Goal: Transaction & Acquisition: Purchase product/service

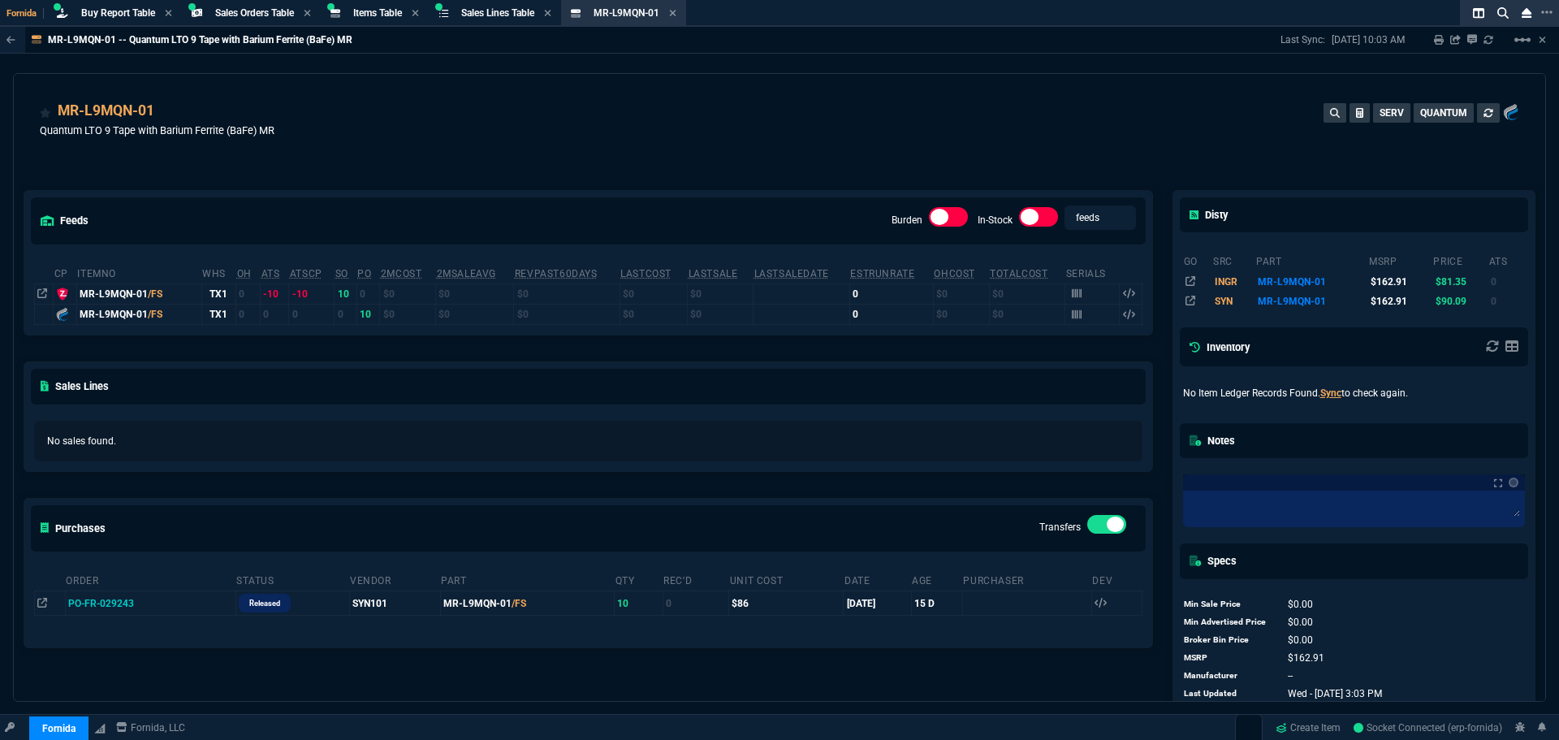
select select "9: OCAM"
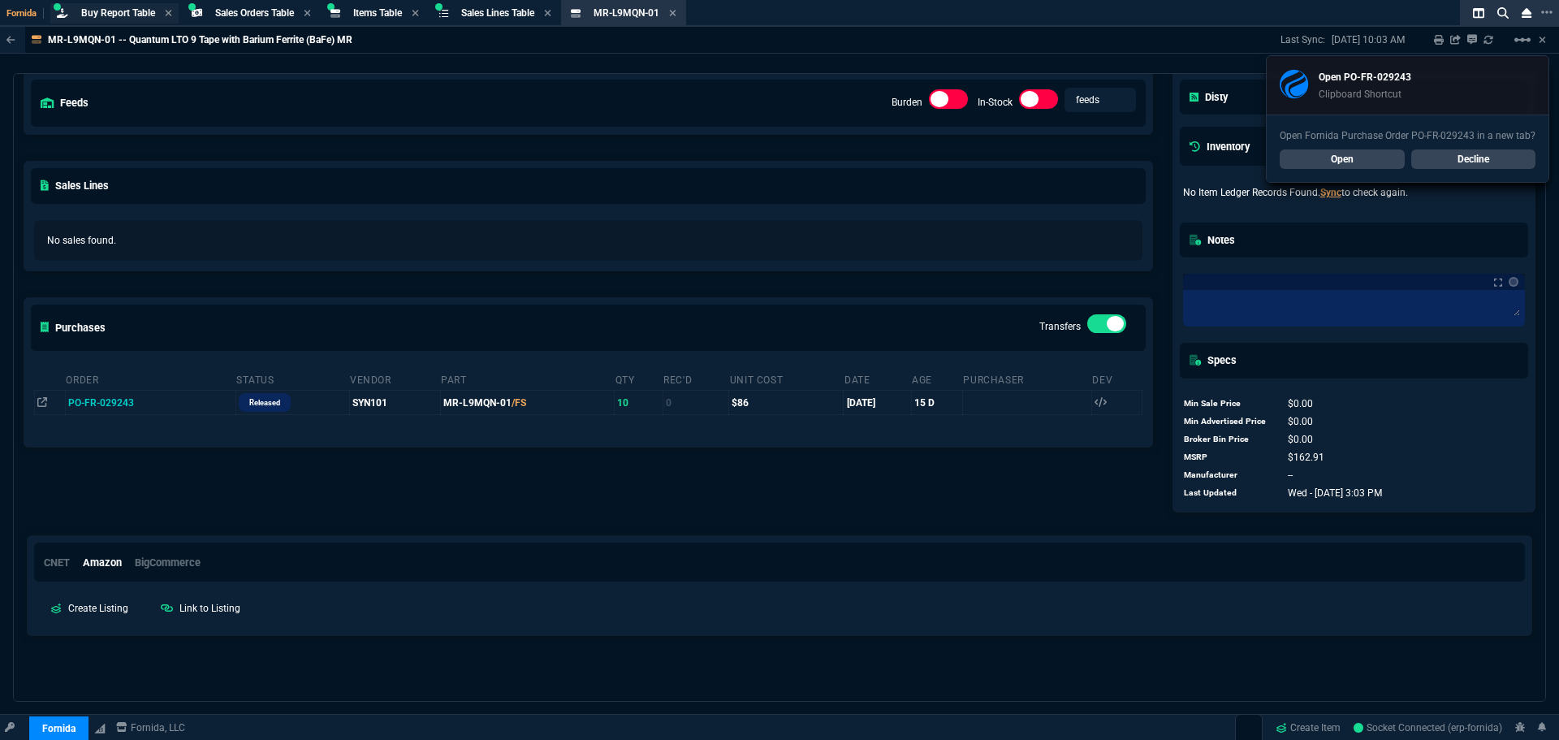
click at [133, 12] on span "Buy Report Table" at bounding box center [118, 12] width 74 height 11
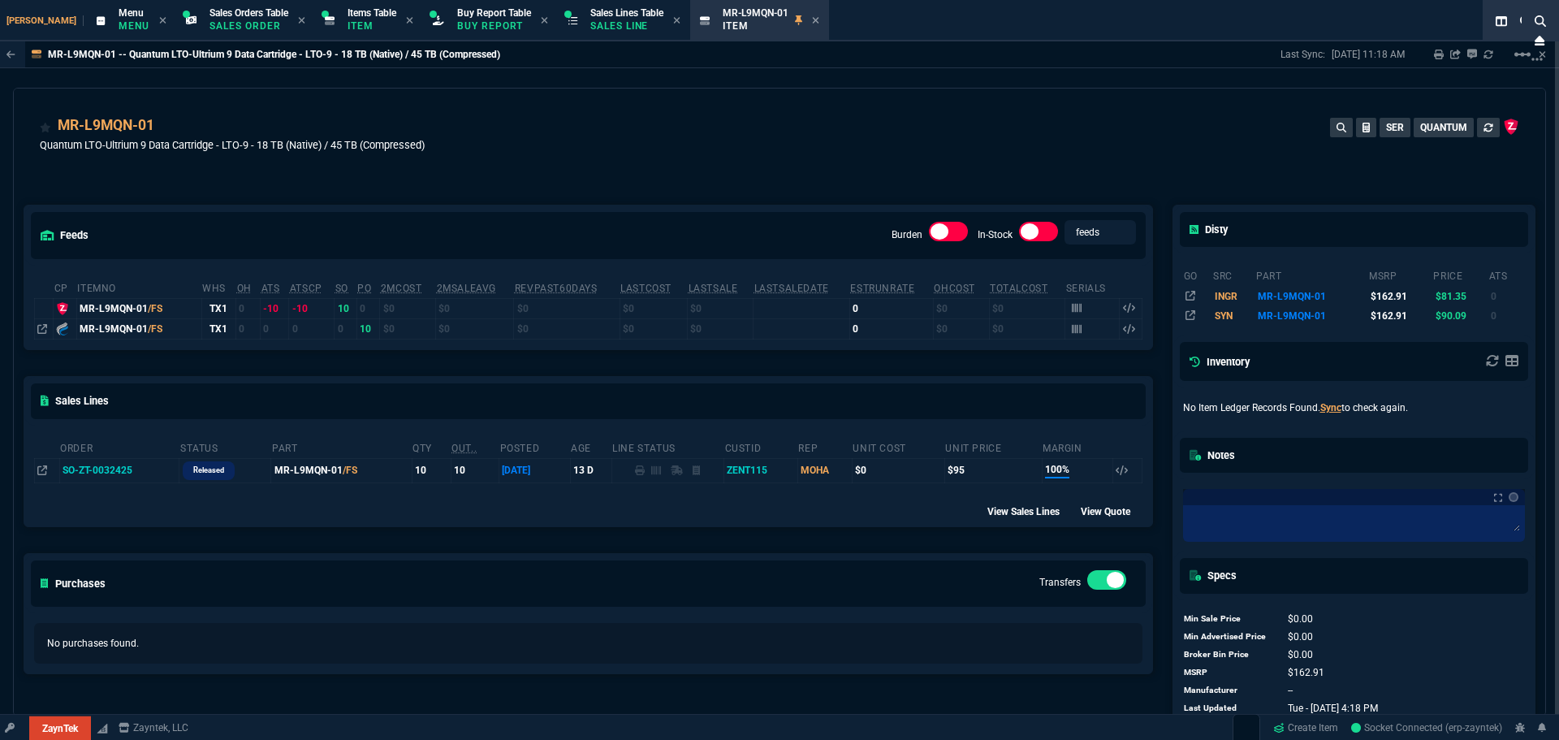
select select "9: OCAM"
click at [465, 19] on div "Buy Report Table Buy Report" at bounding box center [494, 20] width 74 height 28
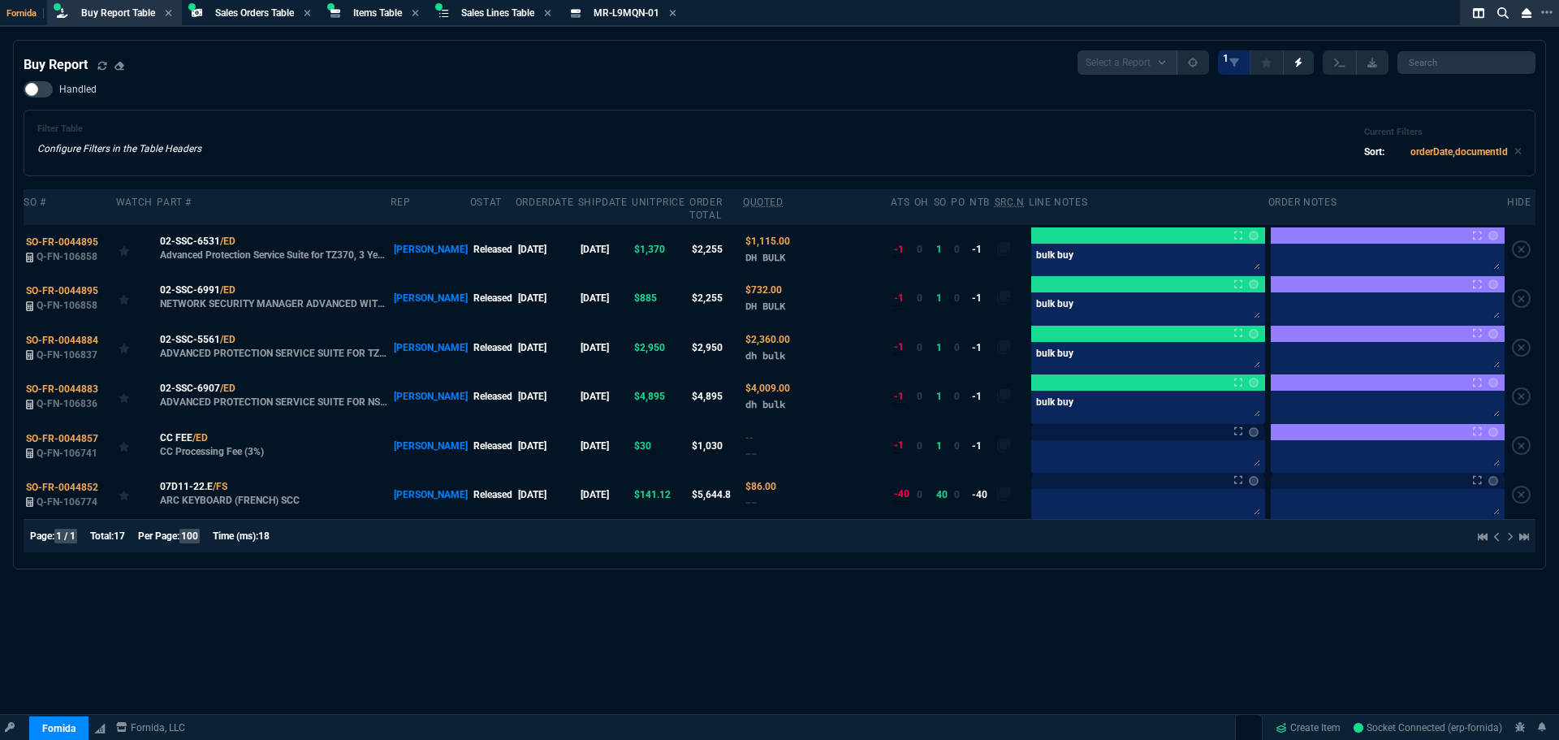
select select "9: OCAM"
